Goal: Information Seeking & Learning: Learn about a topic

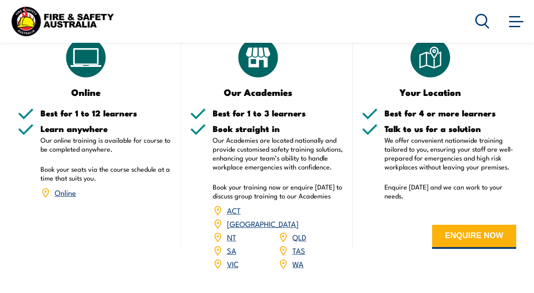
scroll to position [1743, 0]
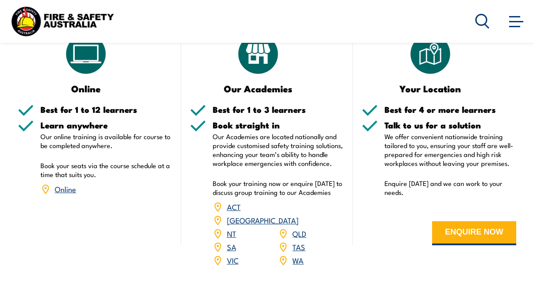
click at [296, 254] on link "WA" at bounding box center [298, 259] width 11 height 11
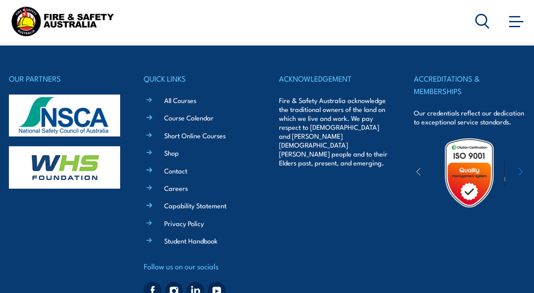
scroll to position [3005, 0]
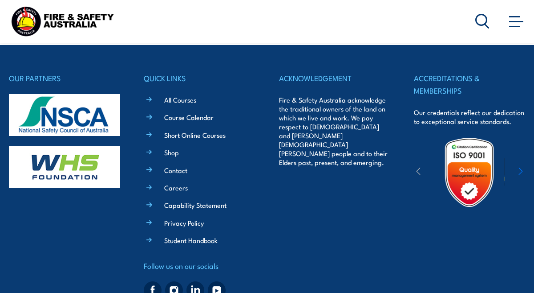
click at [179, 165] on link "Contact" at bounding box center [175, 169] width 23 height 9
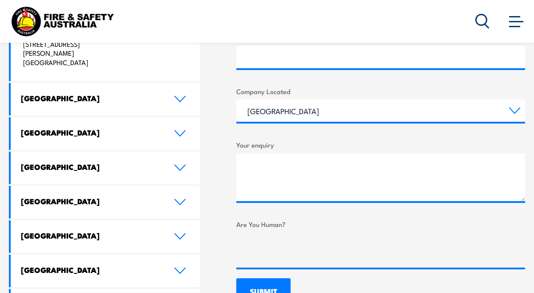
scroll to position [458, 0]
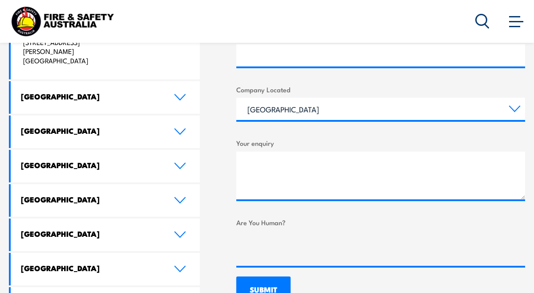
click at [180, 162] on icon at bounding box center [180, 165] width 12 height 7
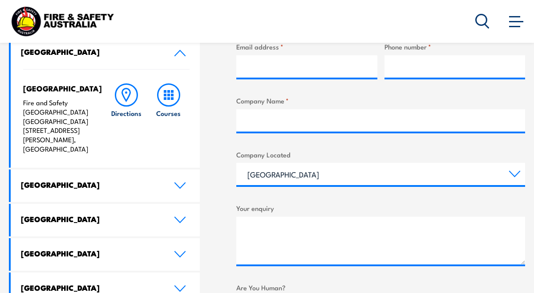
scroll to position [391, 0]
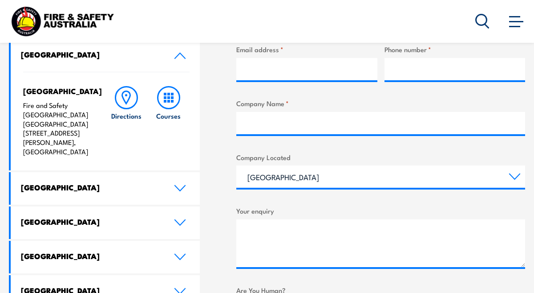
click at [169, 102] on rect at bounding box center [168, 101] width 3 height 3
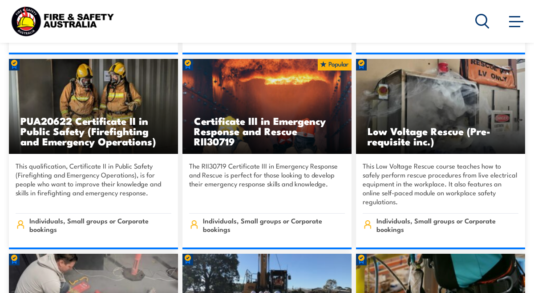
scroll to position [1300, 0]
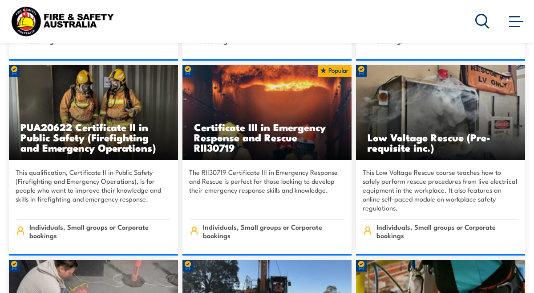
click at [232, 133] on h3 "Certificate III in Emergency Response and Rescue RII30719" at bounding box center [267, 137] width 146 height 31
